Goal: Information Seeking & Learning: Learn about a topic

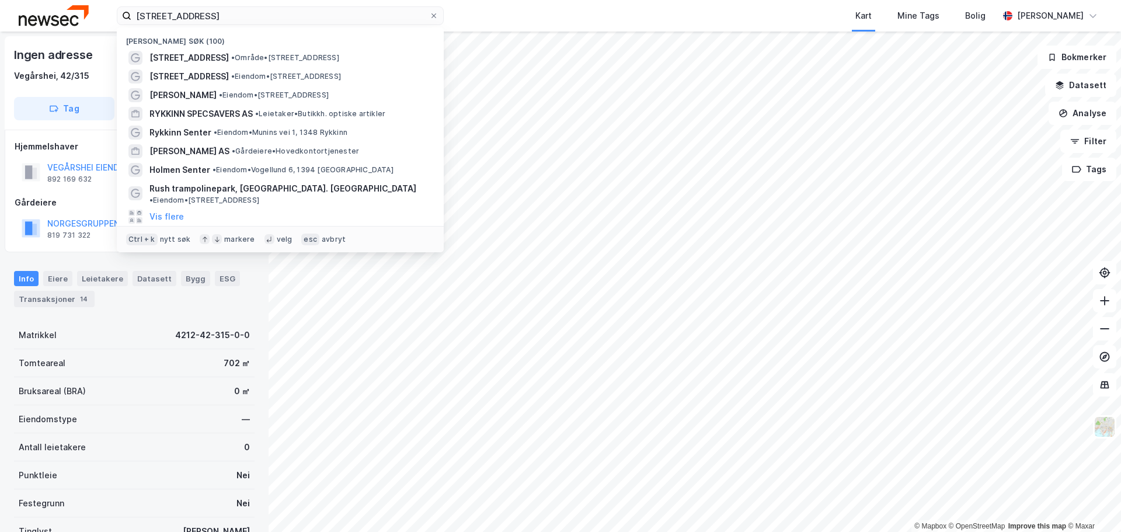
click at [199, 21] on input "[STREET_ADDRESS]" at bounding box center [280, 16] width 298 height 18
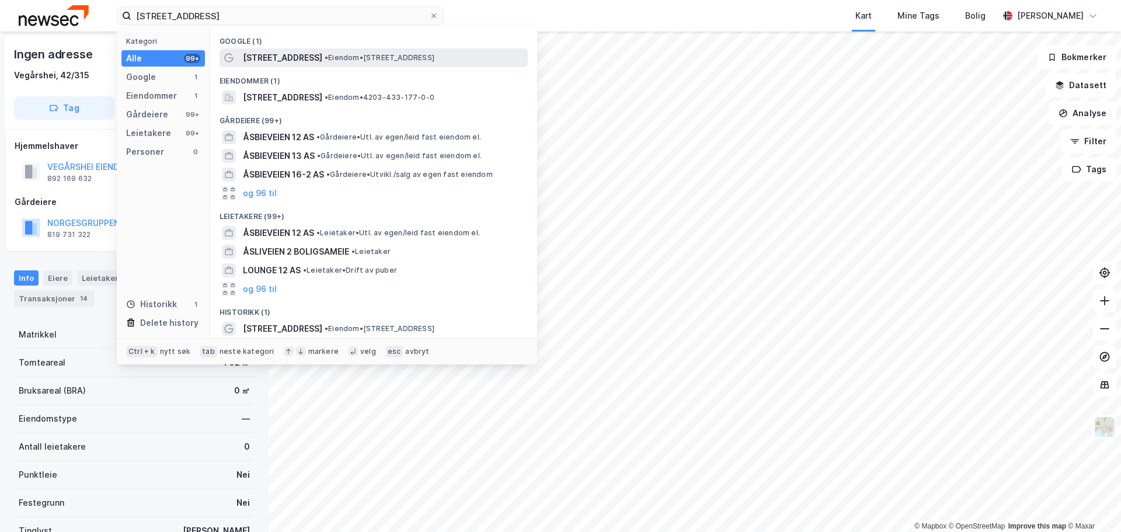
click at [325, 59] on span "•" at bounding box center [327, 57] width 4 height 9
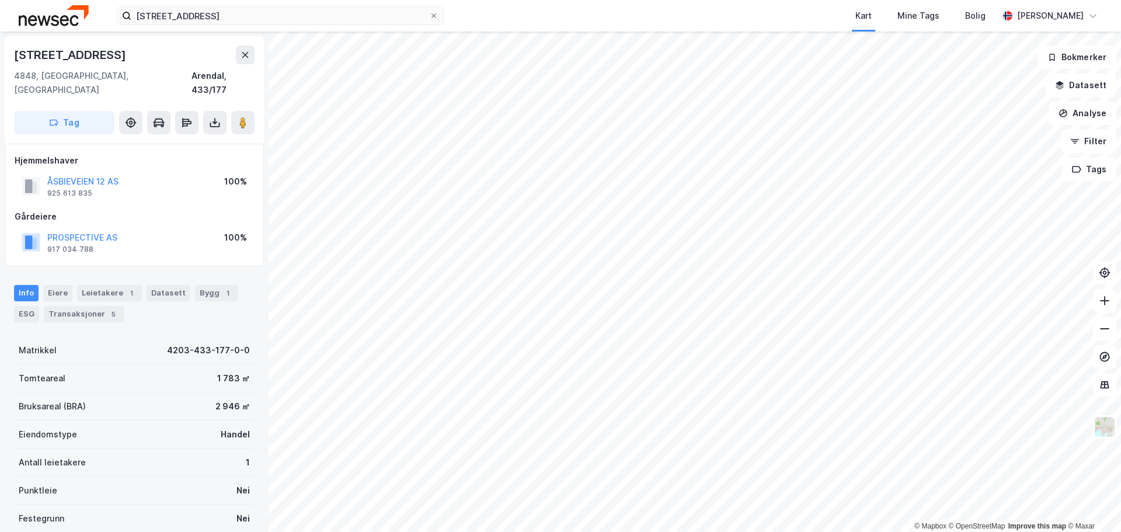
scroll to position [1, 0]
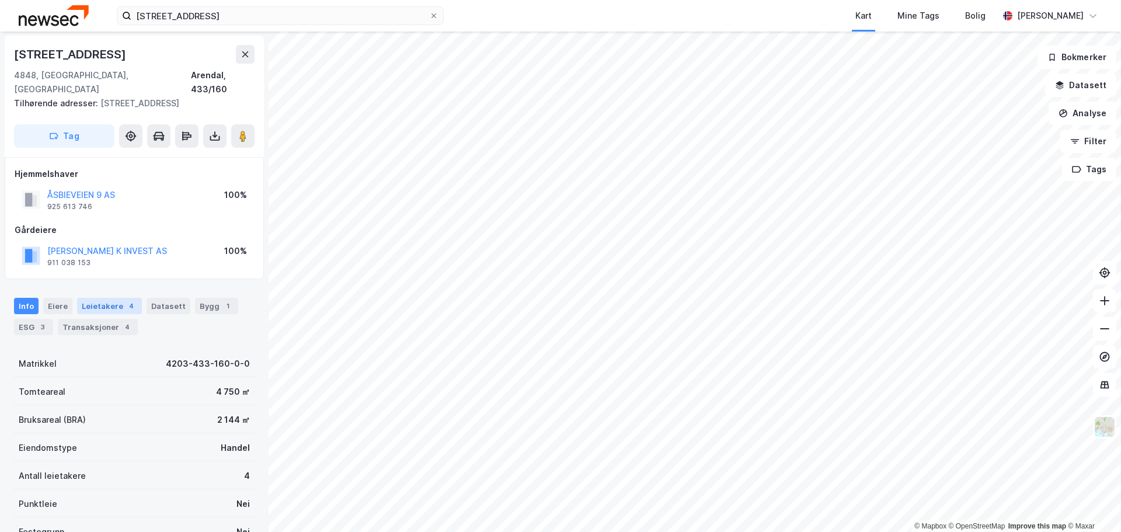
click at [93, 298] on div "Leietakere 4" at bounding box center [109, 306] width 65 height 16
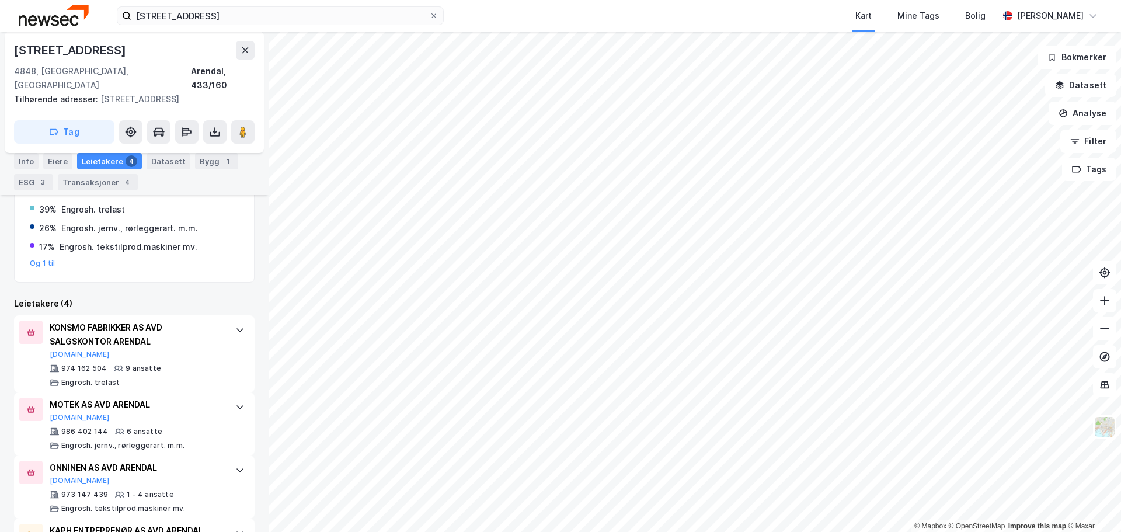
scroll to position [295, 0]
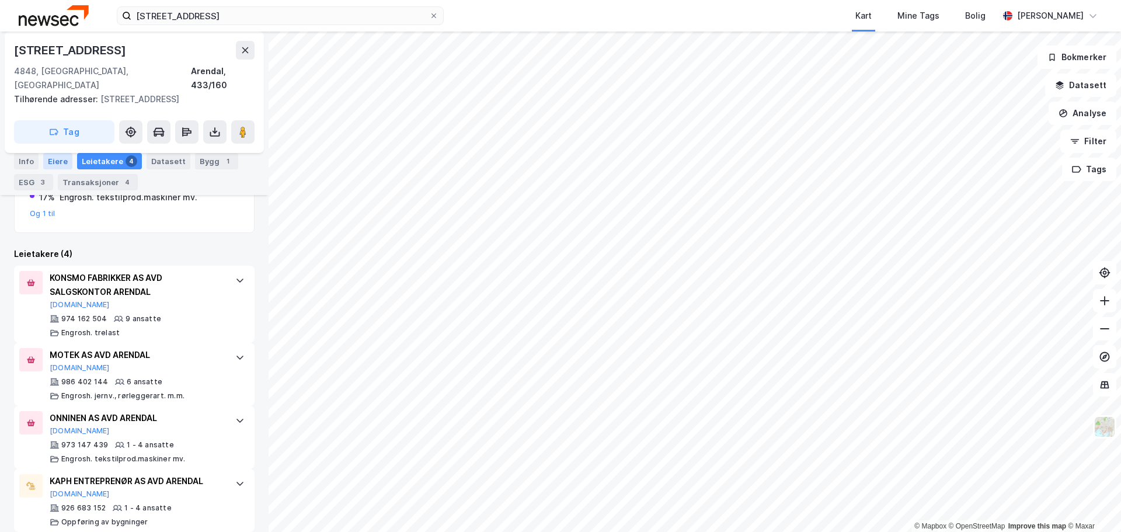
click at [64, 158] on div "Eiere" at bounding box center [57, 161] width 29 height 16
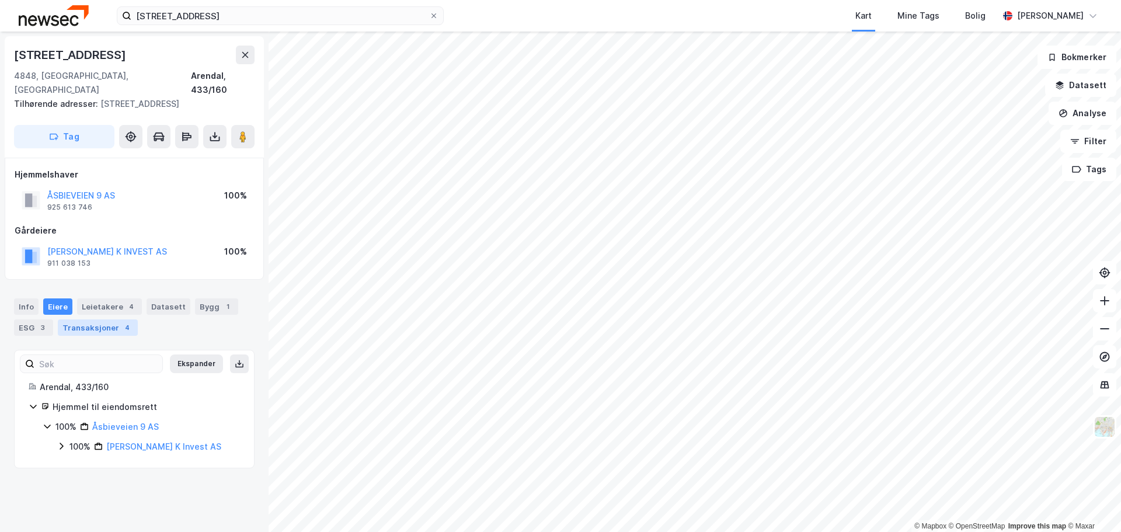
click at [114, 319] on div "Transaksjoner 4" at bounding box center [98, 327] width 80 height 16
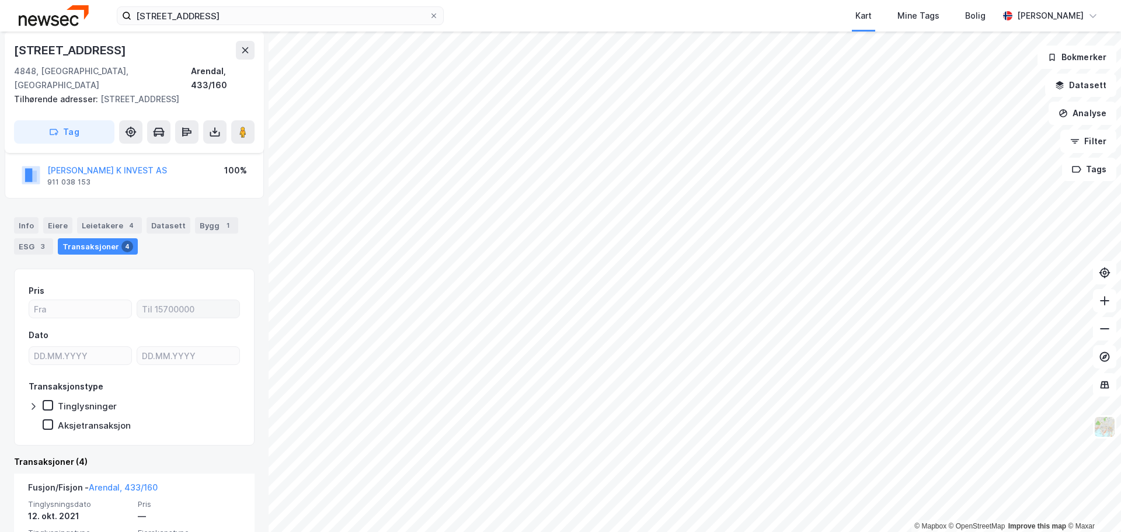
scroll to position [256, 0]
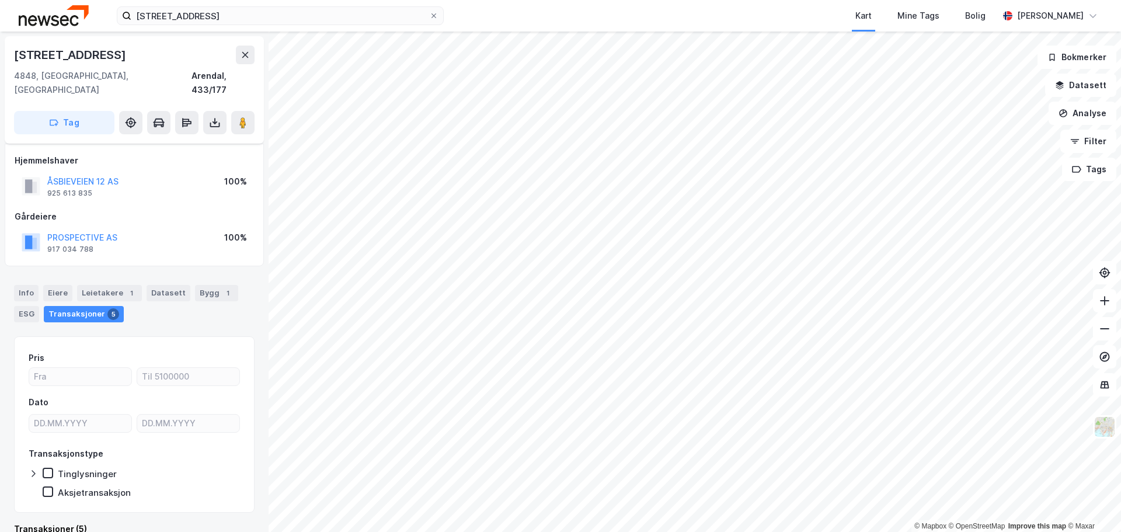
scroll to position [9, 0]
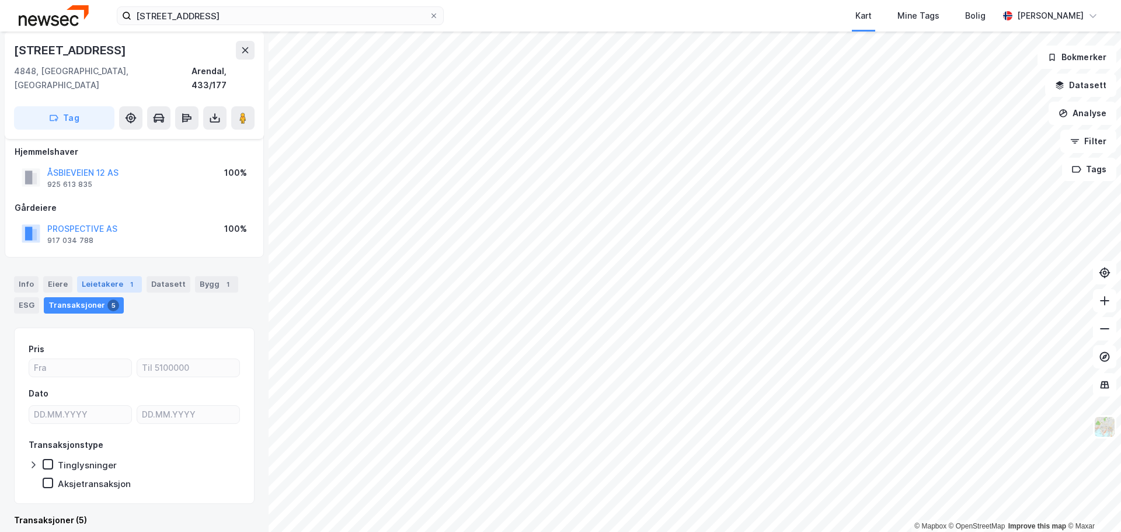
click at [88, 276] on div "Leietakere 1" at bounding box center [109, 284] width 65 height 16
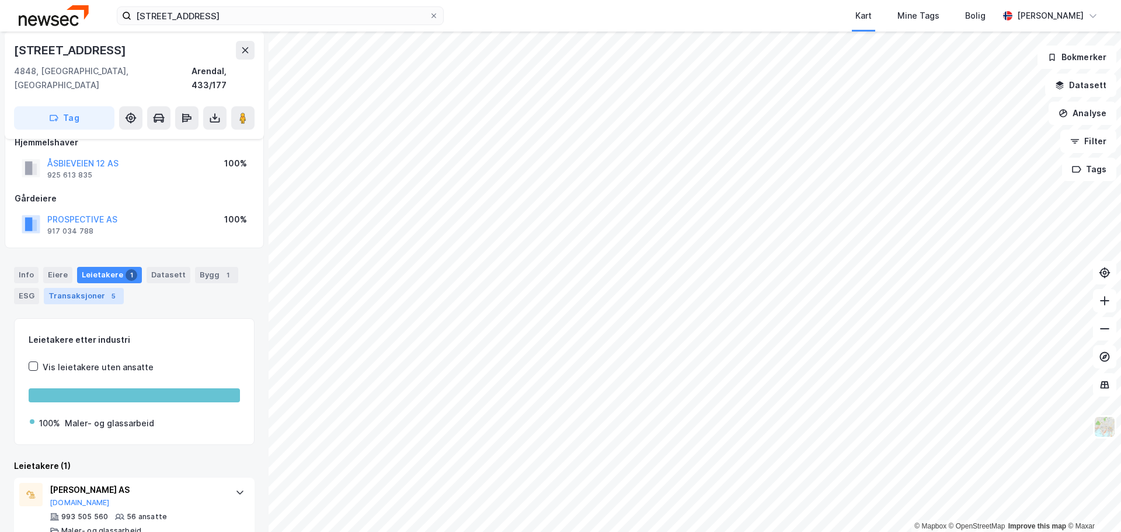
scroll to position [27, 0]
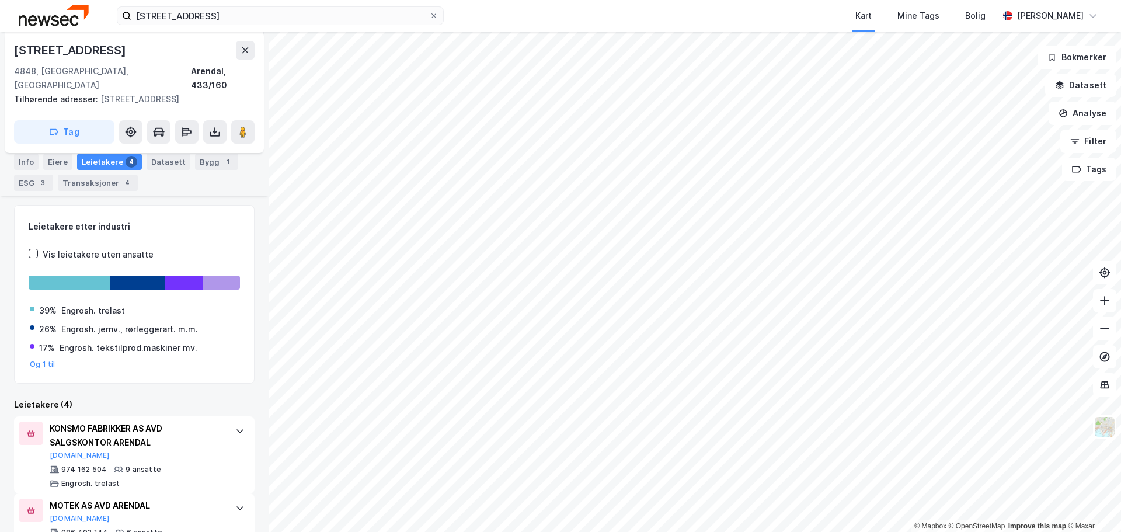
scroll to position [144, 0]
click at [35, 164] on div "Info" at bounding box center [26, 163] width 25 height 16
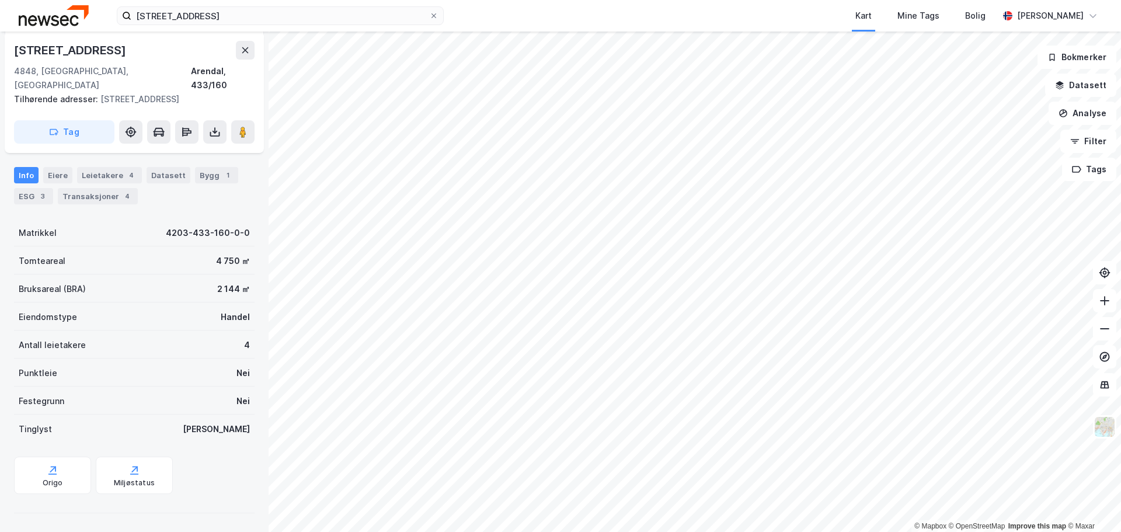
scroll to position [118, 0]
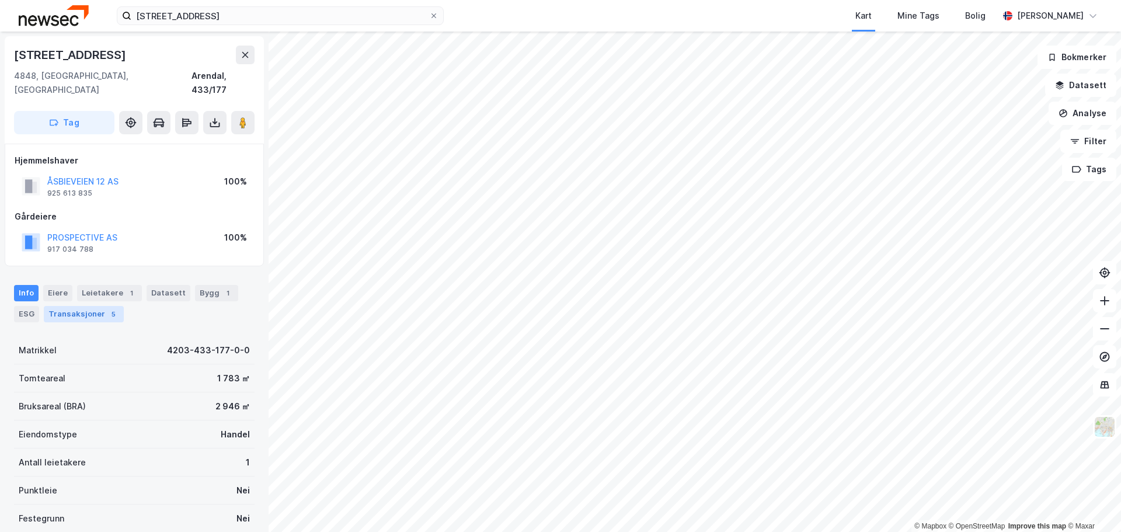
click at [67, 306] on div "Transaksjoner 5" at bounding box center [84, 314] width 80 height 16
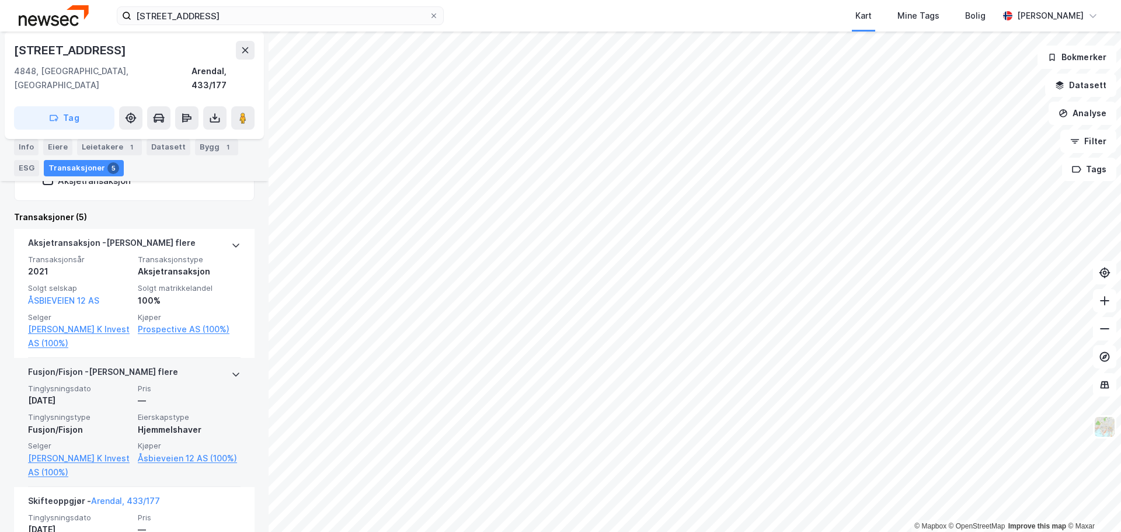
scroll to position [292, 0]
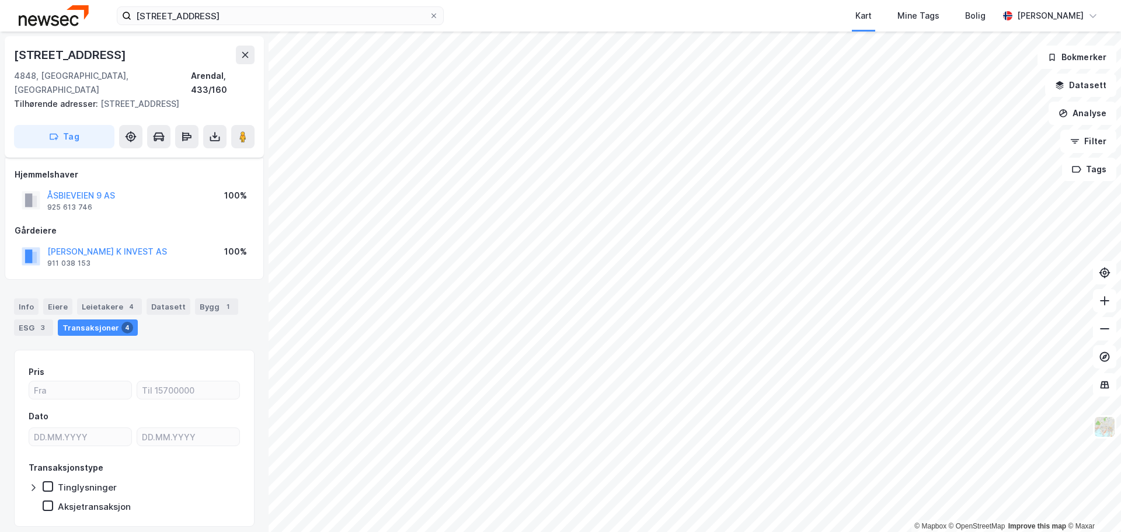
scroll to position [23, 0]
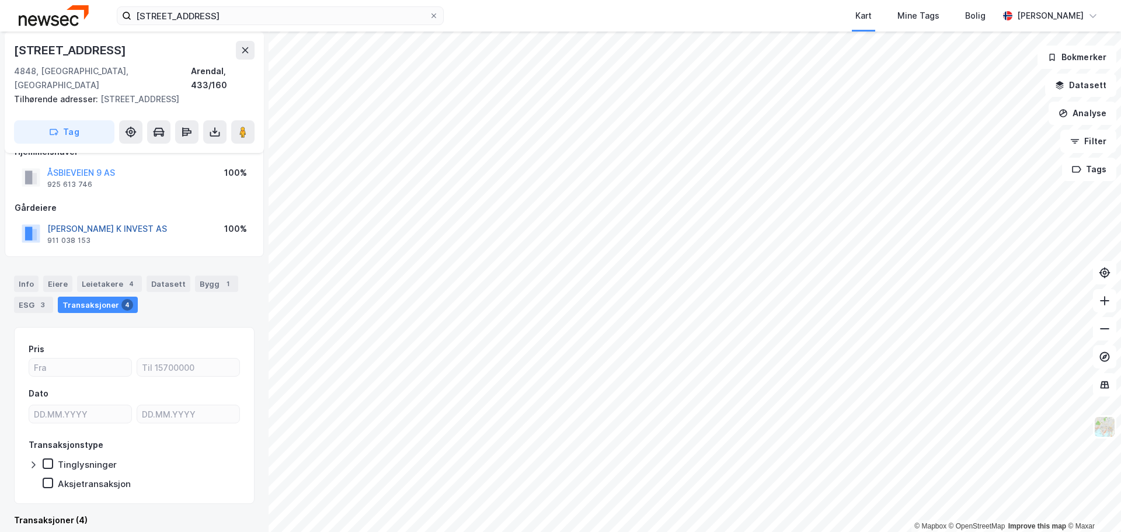
drag, startPoint x: 137, startPoint y: 217, endPoint x: 117, endPoint y: 214, distance: 20.6
click at [0, 0] on button "[PERSON_NAME] K INVEST AS" at bounding box center [0, 0] width 0 height 0
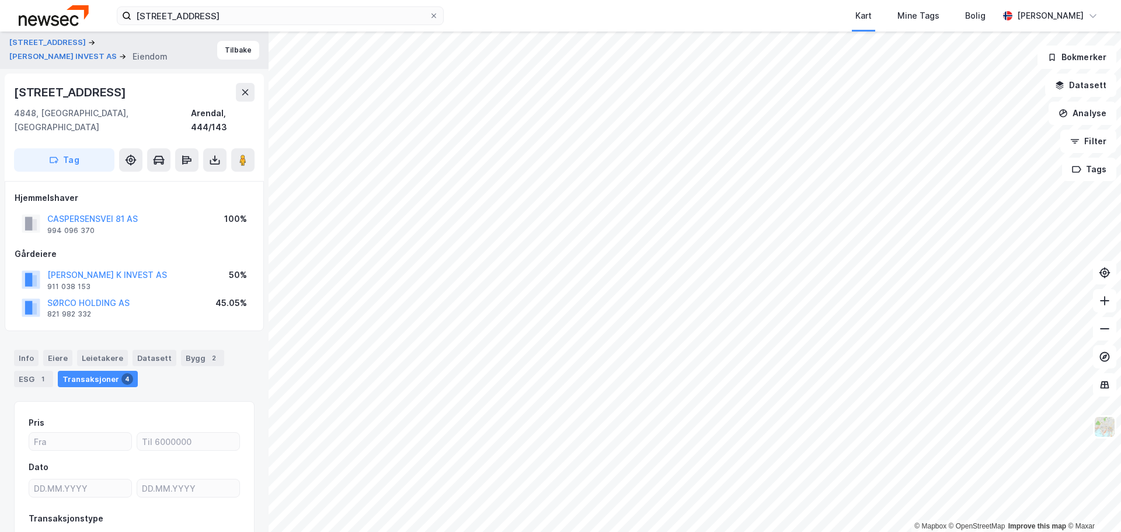
scroll to position [23, 0]
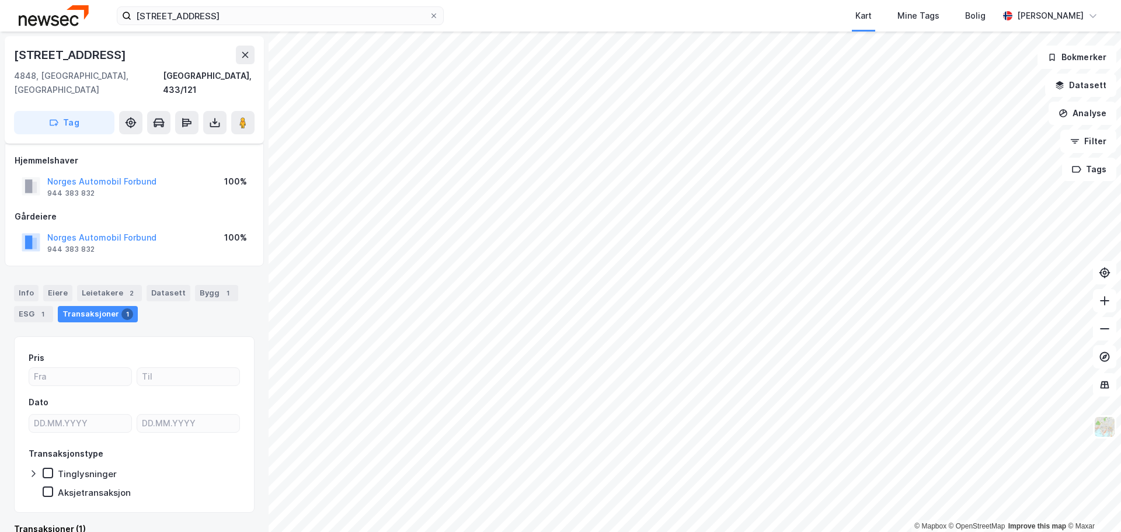
scroll to position [9, 0]
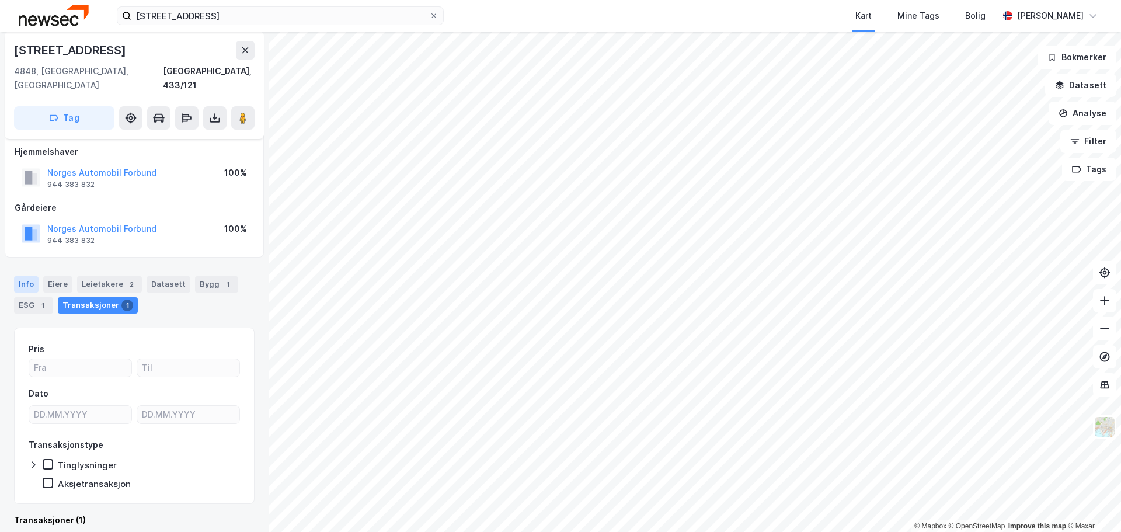
click at [28, 276] on div "Info" at bounding box center [26, 284] width 25 height 16
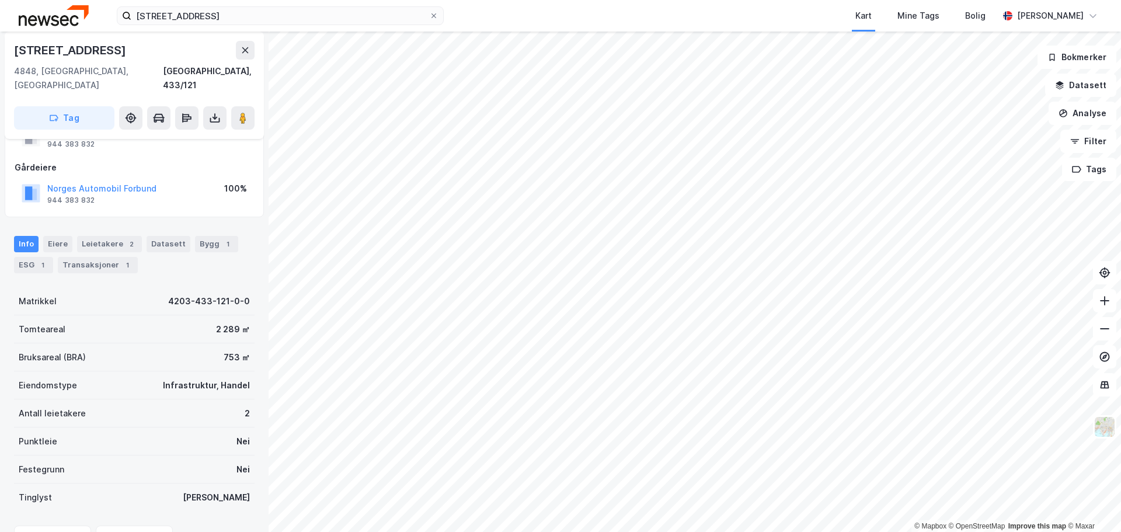
scroll to position [67, 0]
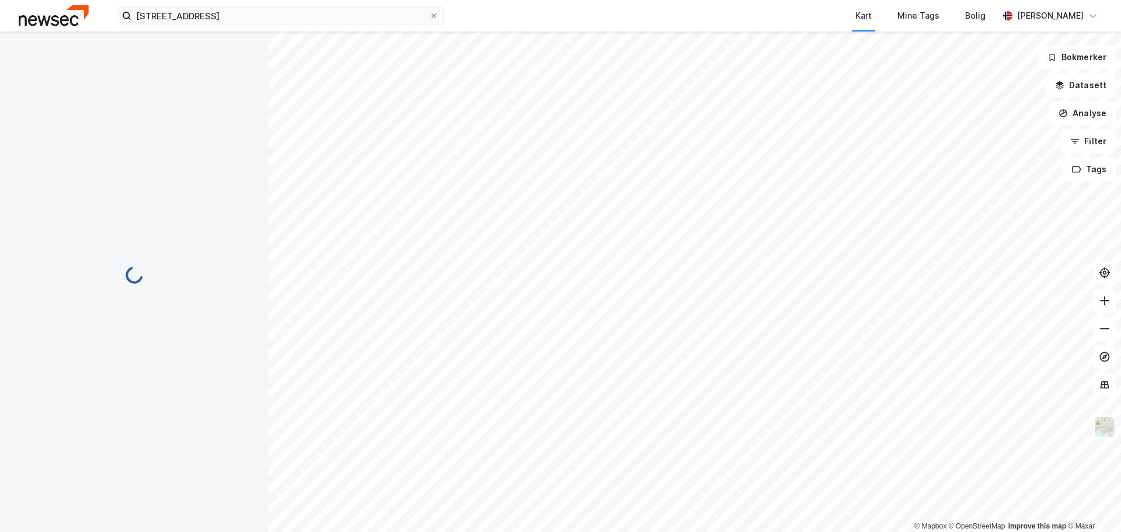
scroll to position [67, 0]
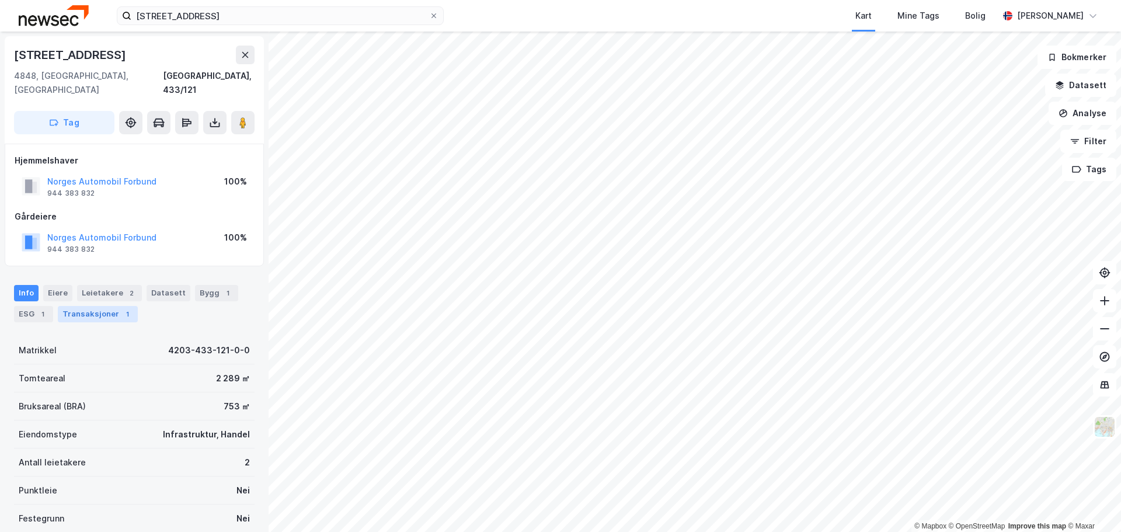
click at [97, 306] on div "Transaksjoner 1" at bounding box center [98, 314] width 80 height 16
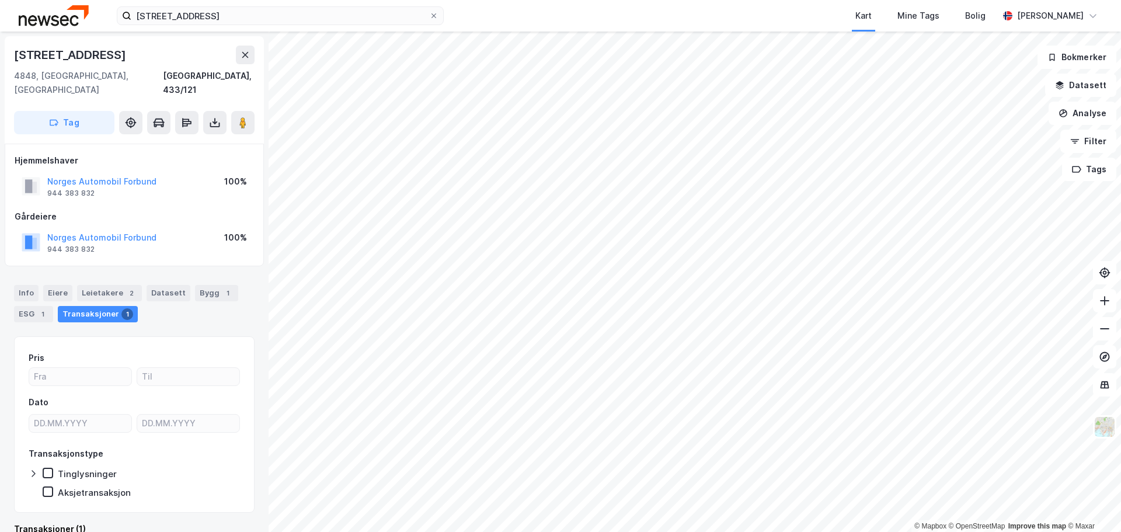
scroll to position [58, 0]
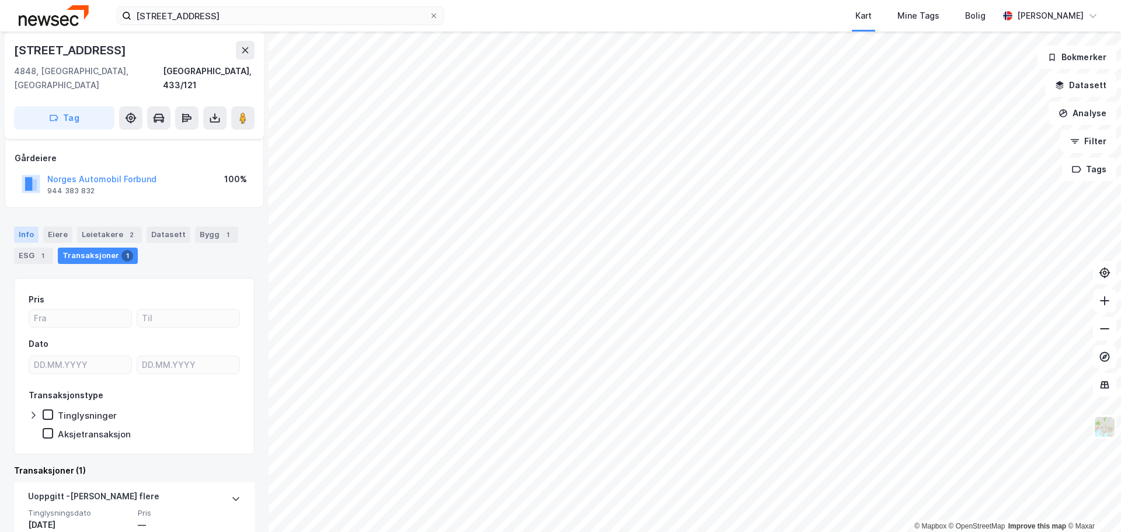
click at [29, 226] on div "Info" at bounding box center [26, 234] width 25 height 16
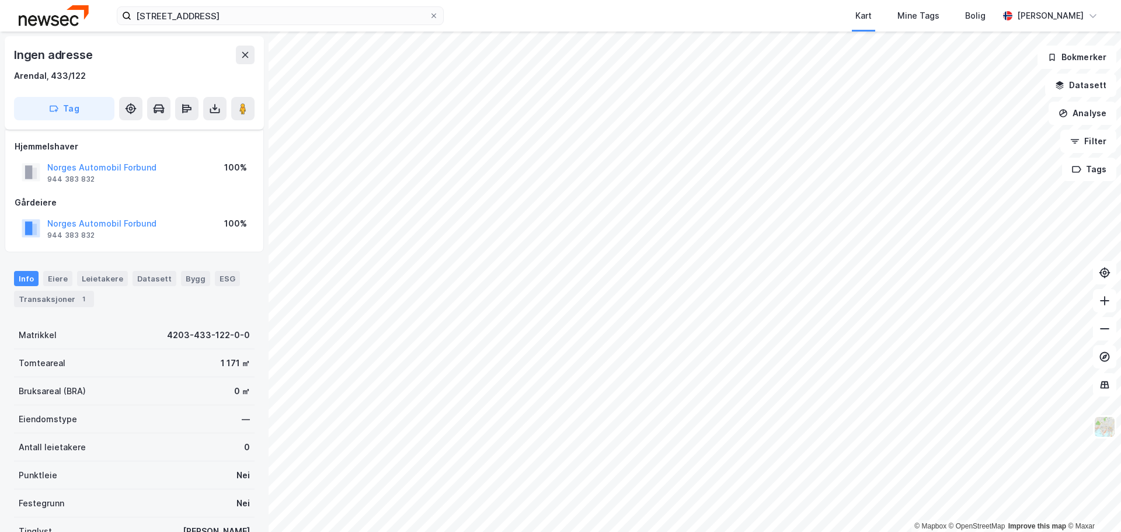
scroll to position [58, 0]
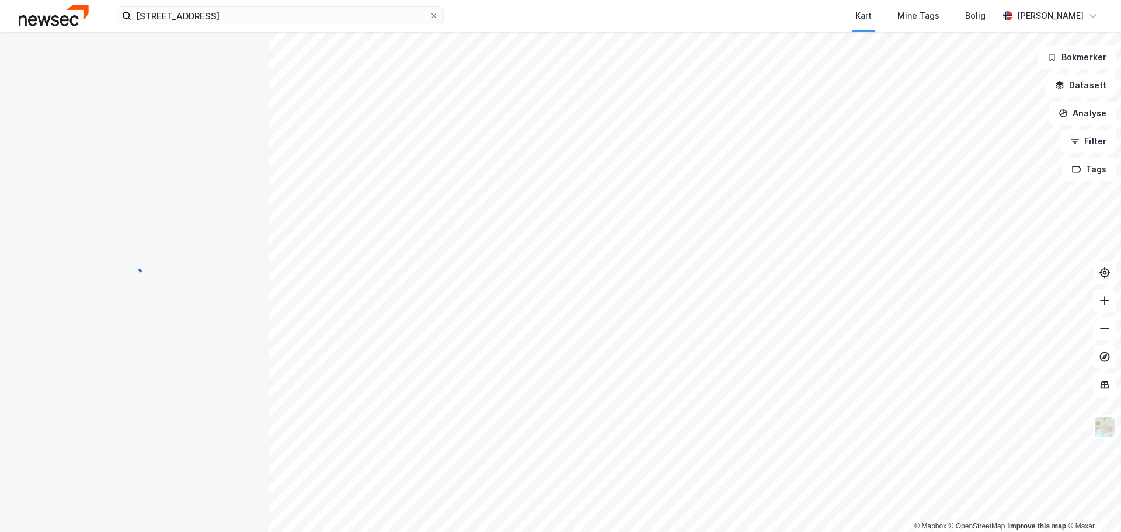
scroll to position [58, 0]
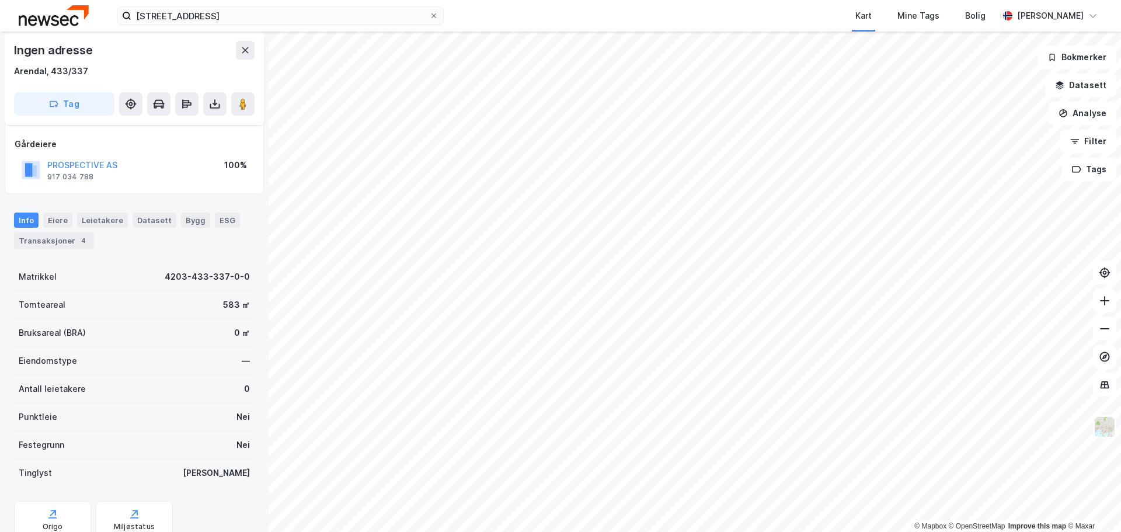
scroll to position [58, 0]
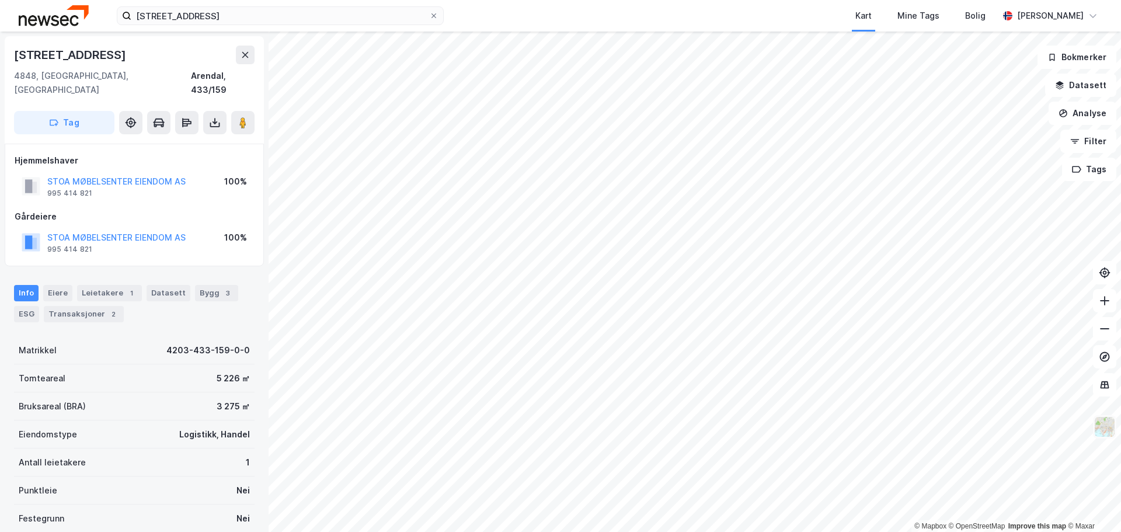
scroll to position [1, 0]
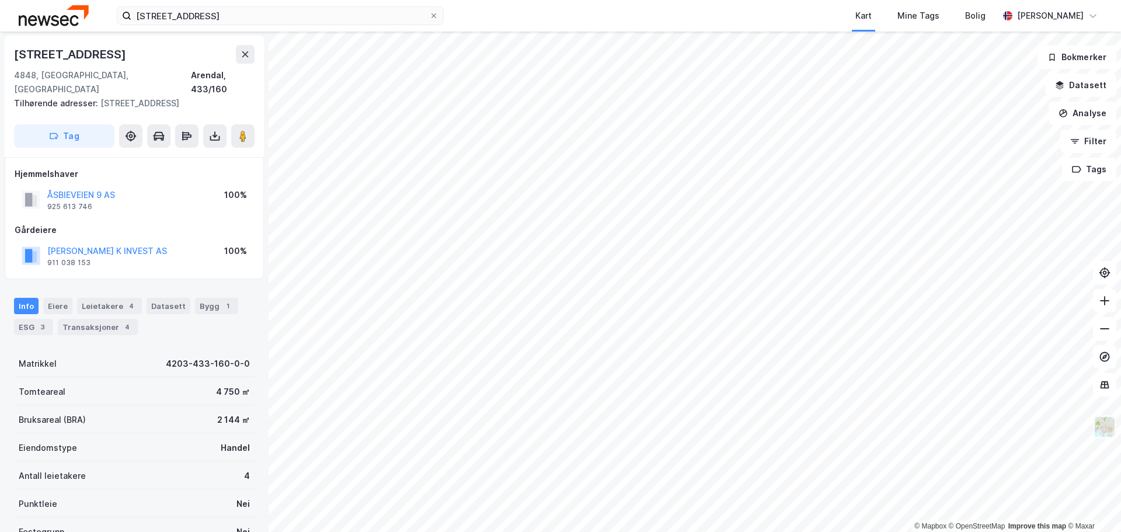
scroll to position [1, 0]
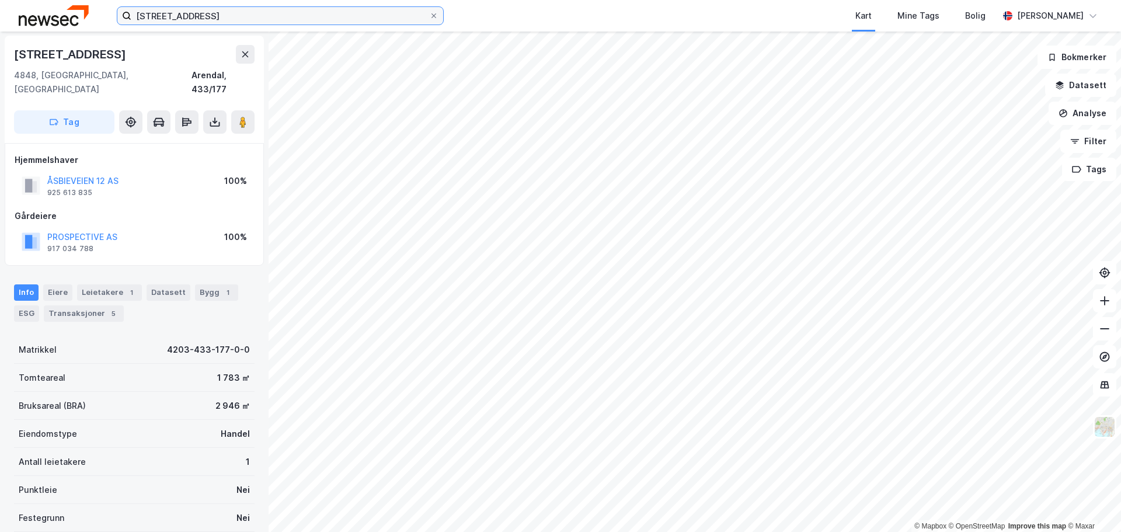
click at [161, 18] on input "[STREET_ADDRESS]" at bounding box center [280, 16] width 298 height 18
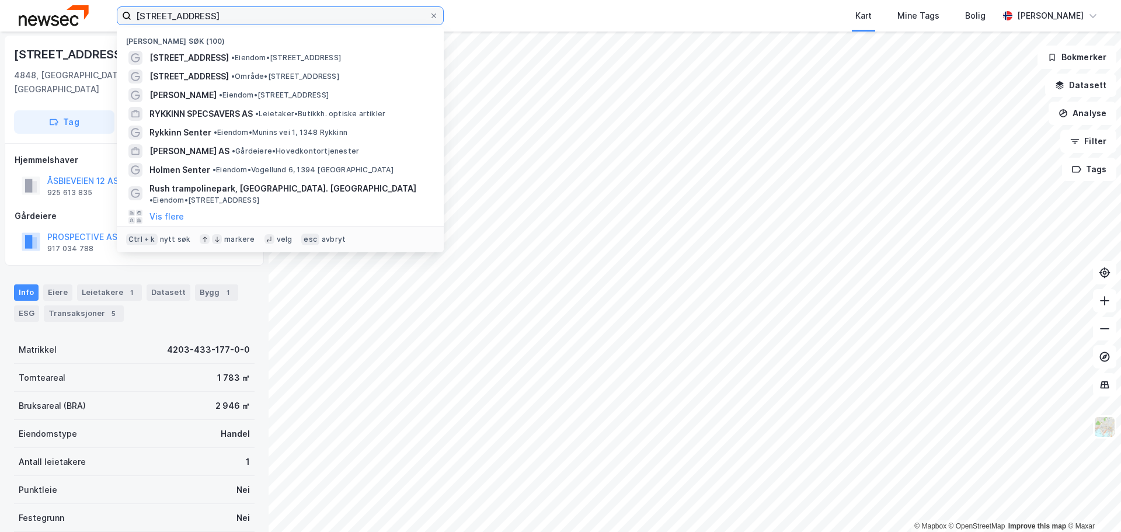
click at [161, 18] on input "[STREET_ADDRESS]" at bounding box center [280, 16] width 298 height 18
paste input "[PERSON_NAME] AS"
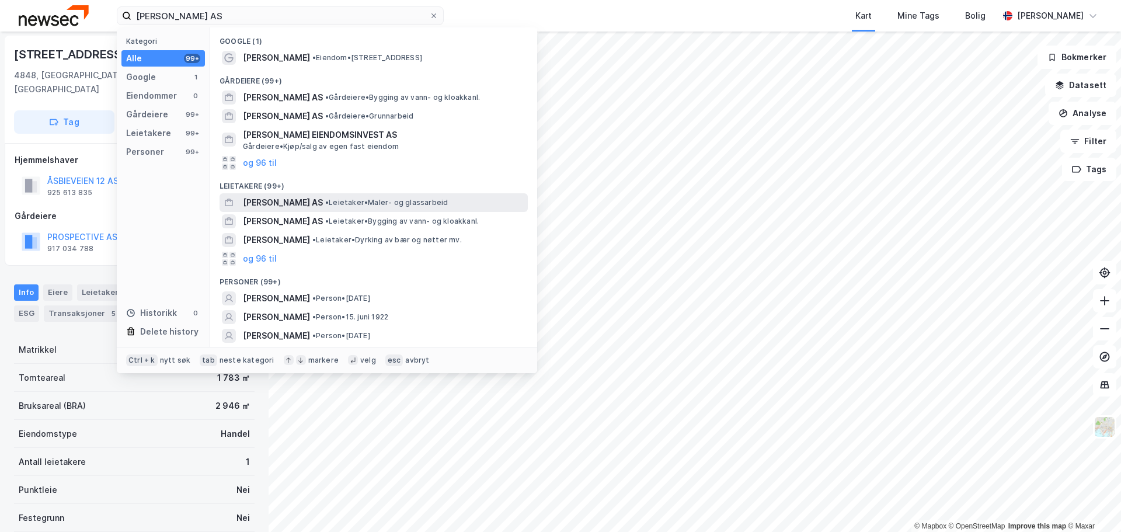
click at [283, 204] on span "[PERSON_NAME] AS" at bounding box center [283, 203] width 80 height 14
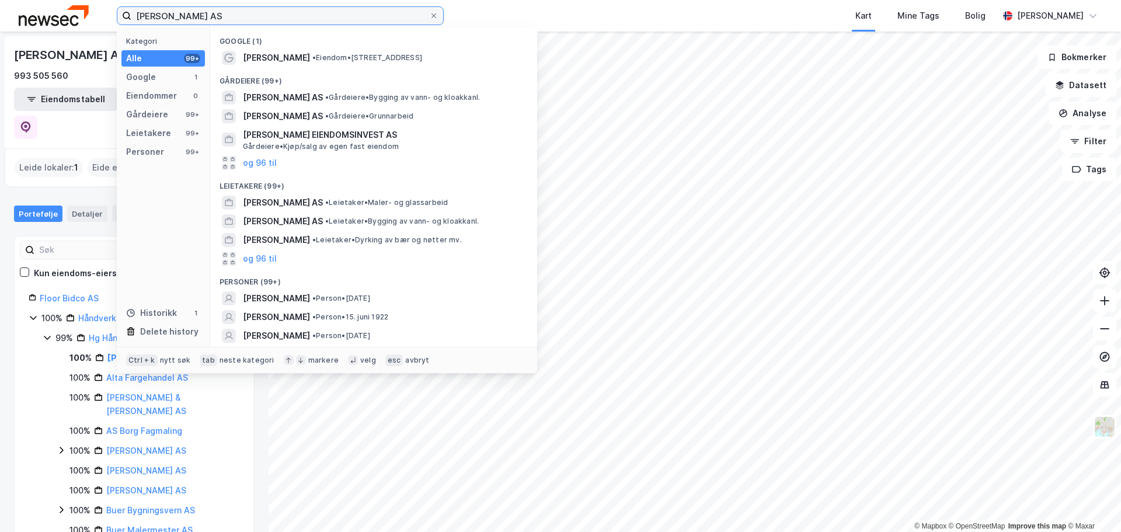
click at [242, 15] on input "[PERSON_NAME] AS" at bounding box center [280, 16] width 298 height 18
paste input "[PERSON_NAME]"
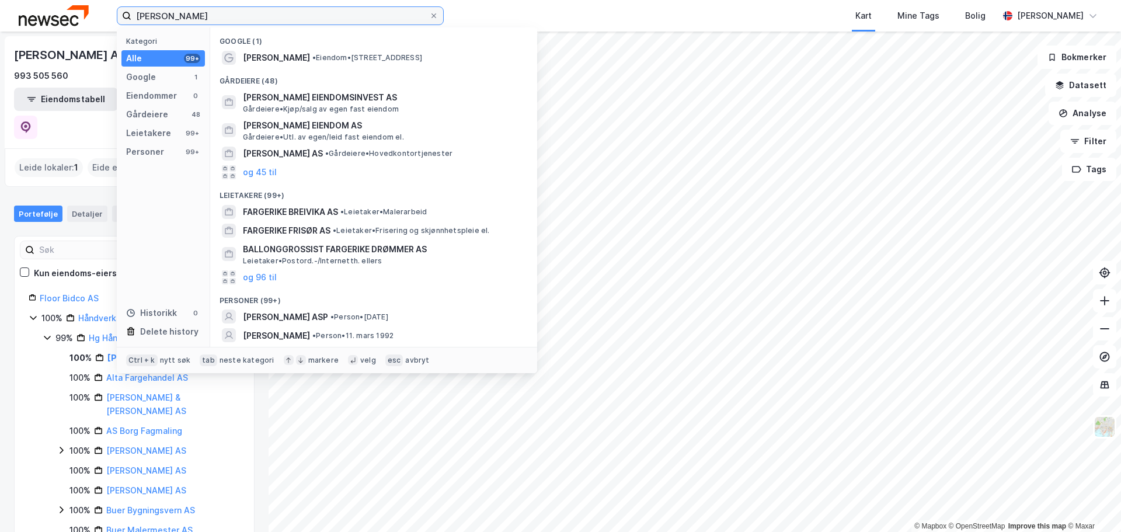
click at [285, 20] on input "[PERSON_NAME]" at bounding box center [280, 16] width 298 height 18
type input "[PERSON_NAME]"
click at [524, 23] on div "Kart Mine Tags Bolig" at bounding box center [749, 16] width 499 height 32
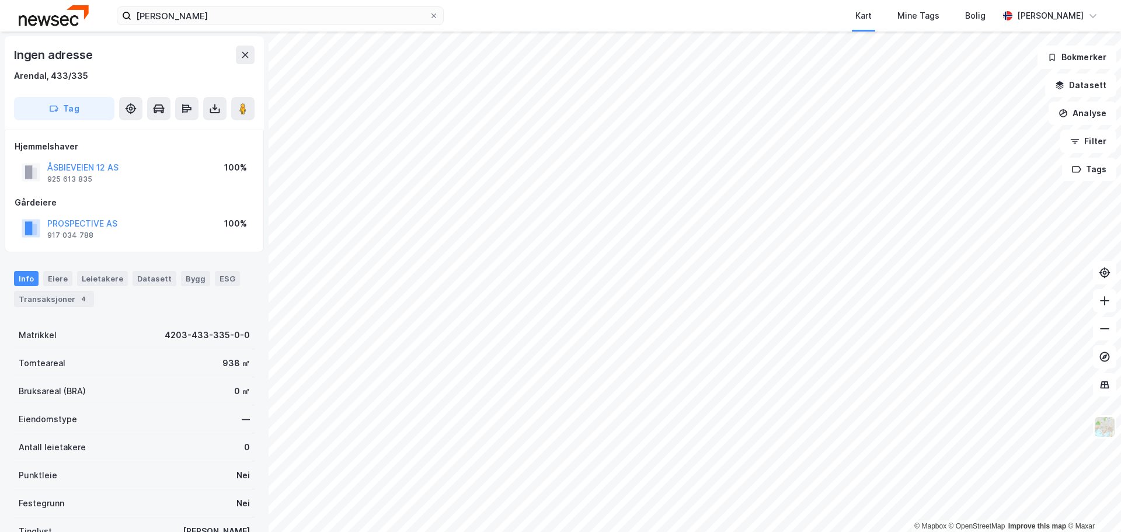
scroll to position [1, 0]
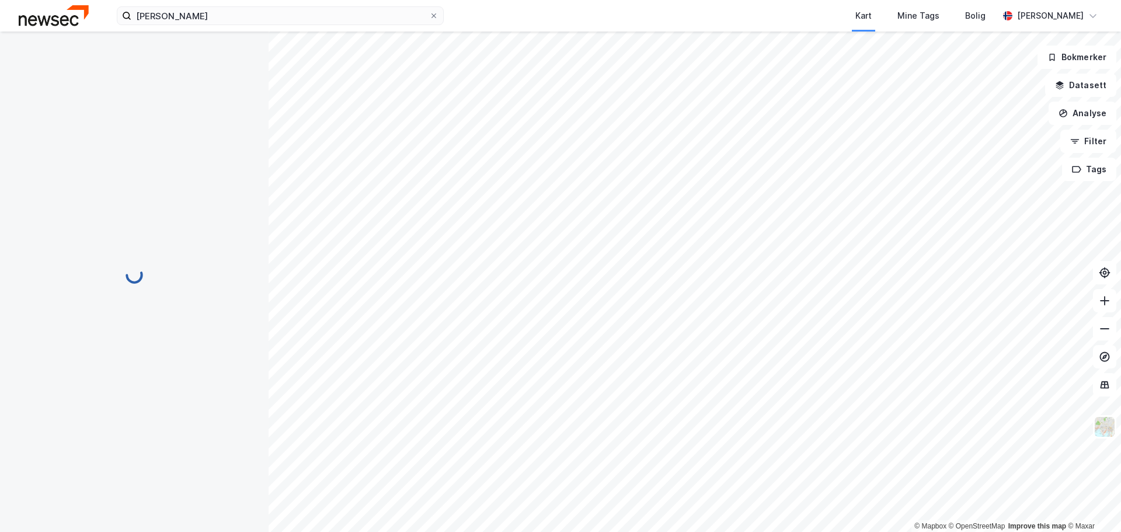
scroll to position [1, 0]
